Goal: Check status: Check status

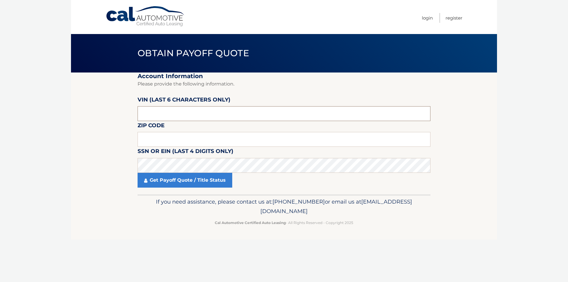
click at [153, 109] on input "text" at bounding box center [284, 113] width 293 height 15
type input "510758"
click at [157, 133] on input "text" at bounding box center [284, 139] width 293 height 15
type input "08205"
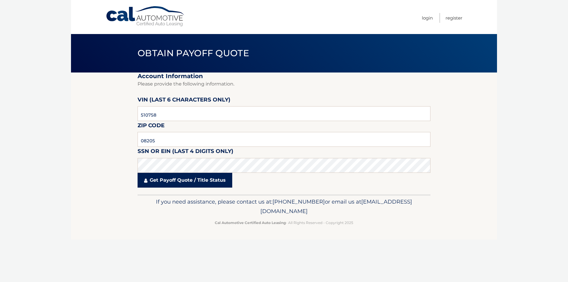
click at [219, 180] on link "Get Payoff Quote / Title Status" at bounding box center [185, 180] width 95 height 15
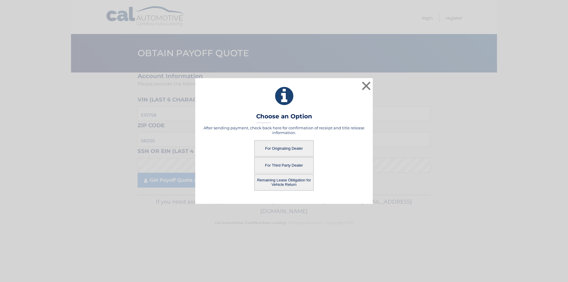
click at [276, 147] on button "For Originating Dealer" at bounding box center [284, 148] width 59 height 16
click at [283, 150] on button "For Originating Dealer" at bounding box center [284, 148] width 59 height 16
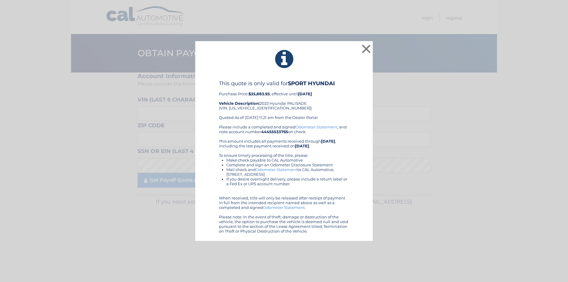
drag, startPoint x: 219, startPoint y: 83, endPoint x: 428, endPoint y: 280, distance: 287.5
click at [428, 280] on div "× This quote is only valid for SPORT HYUNDAI Purchase Price: $35,883.93 , effec…" at bounding box center [284, 141] width 568 height 282
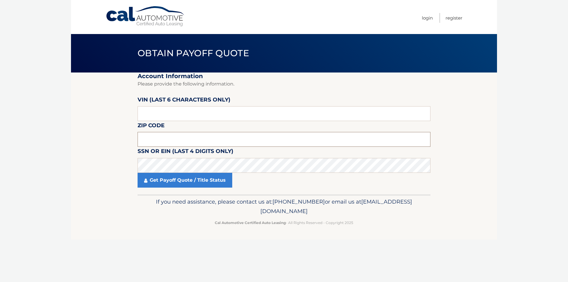
click at [164, 140] on input "text" at bounding box center [284, 139] width 293 height 15
type input "3"
click at [157, 136] on input "text" at bounding box center [284, 139] width 293 height 15
type input "08205"
click at [163, 113] on input "text" at bounding box center [284, 113] width 293 height 15
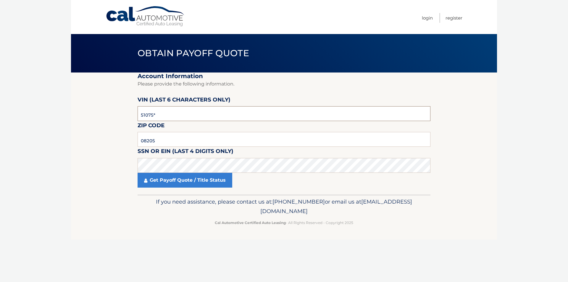
type input "510758"
click at [194, 187] on link "Get Payoff Quote / Title Status" at bounding box center [185, 180] width 95 height 15
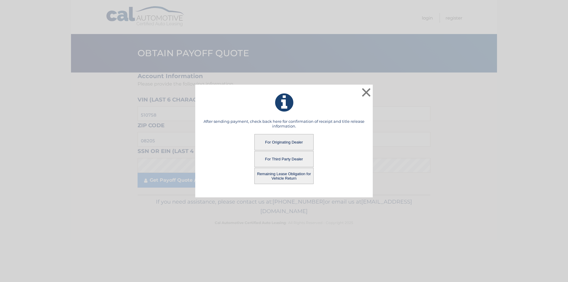
click at [266, 143] on button "For Originating Dealer" at bounding box center [284, 142] width 59 height 16
click at [287, 144] on button "For Originating Dealer" at bounding box center [284, 142] width 59 height 16
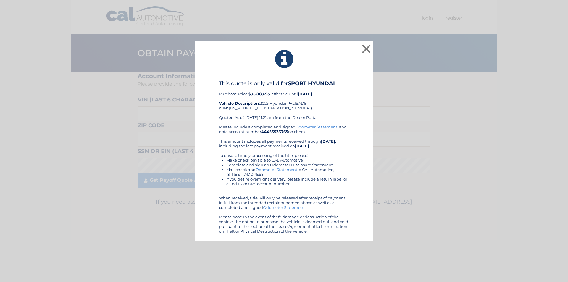
drag, startPoint x: 218, startPoint y: 82, endPoint x: 357, endPoint y: 258, distance: 224.1
click at [357, 260] on div "× This quote is only valid for SPORT HYUNDAI Purchase Price: $35,883.93 , effec…" at bounding box center [284, 141] width 568 height 282
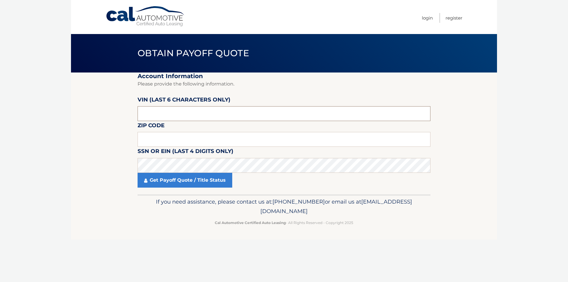
click at [152, 109] on input "text" at bounding box center [284, 113] width 293 height 15
type input "510758"
click at [152, 142] on input "text" at bounding box center [284, 139] width 293 height 15
type input "08205"
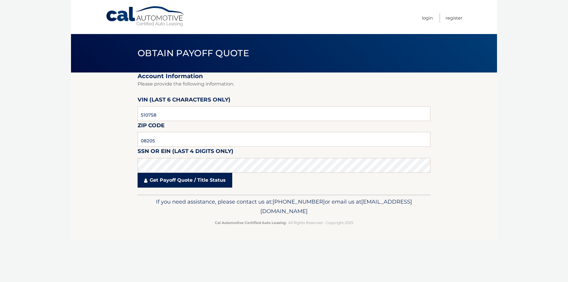
click at [180, 181] on link "Get Payoff Quote / Title Status" at bounding box center [185, 180] width 95 height 15
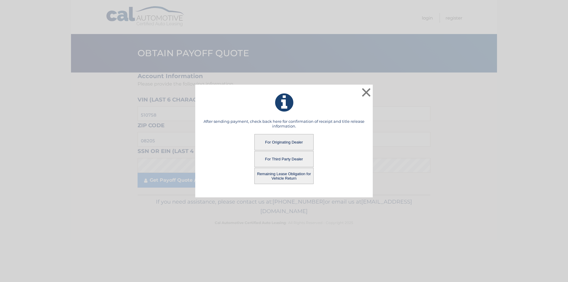
click at [285, 177] on button "Remaining Lease Obligation for Vehicle Return" at bounding box center [284, 176] width 59 height 16
click at [274, 175] on button "Remaining Lease Obligation for Vehicle Return" at bounding box center [284, 176] width 59 height 16
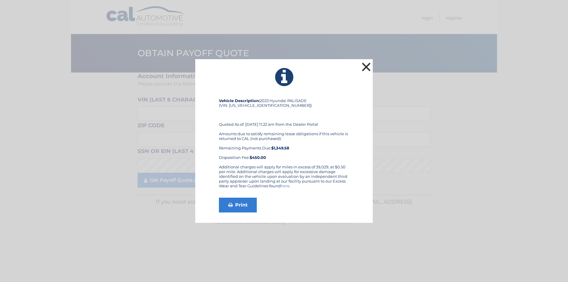
click at [366, 67] on button "×" at bounding box center [367, 67] width 12 height 12
